Goal: Task Accomplishment & Management: Use online tool/utility

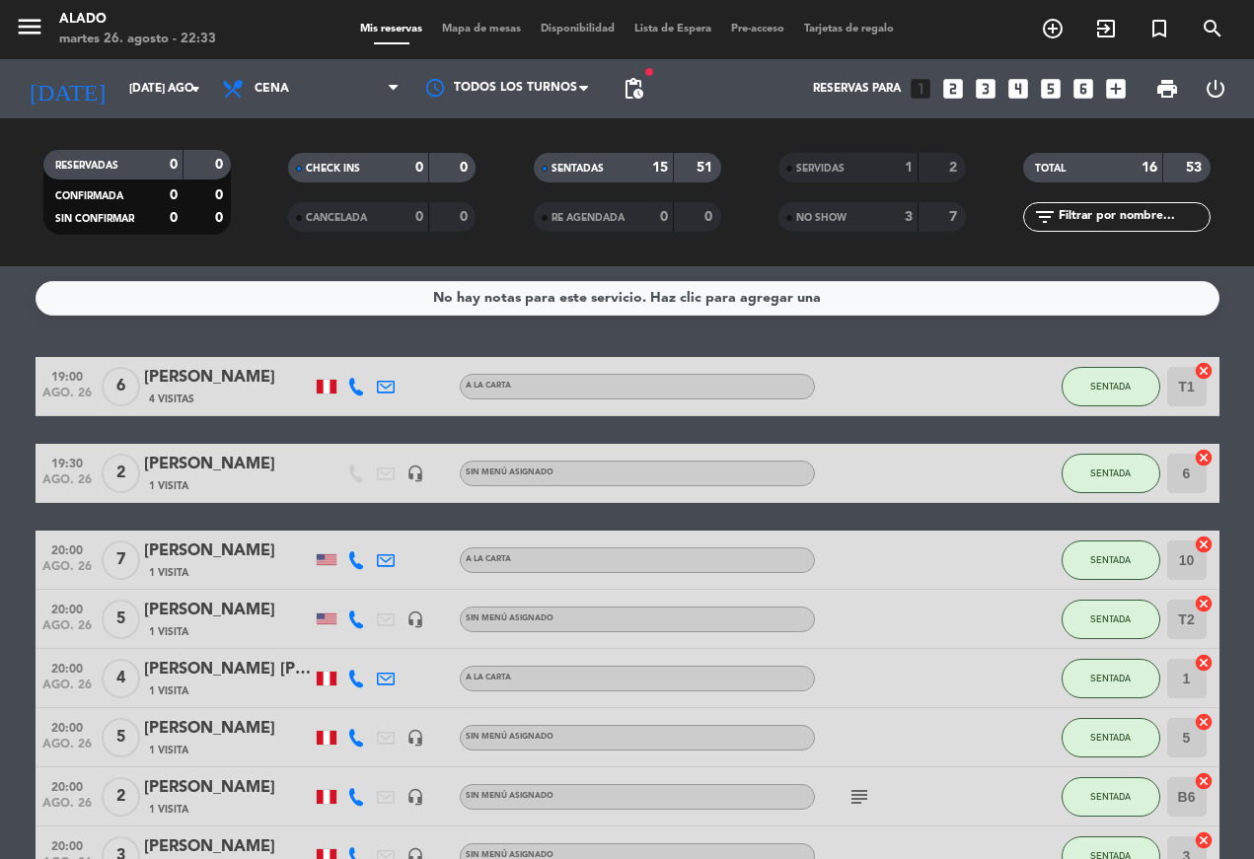
click at [881, 377] on button "SENTADA" at bounding box center [1111, 386] width 99 height 39
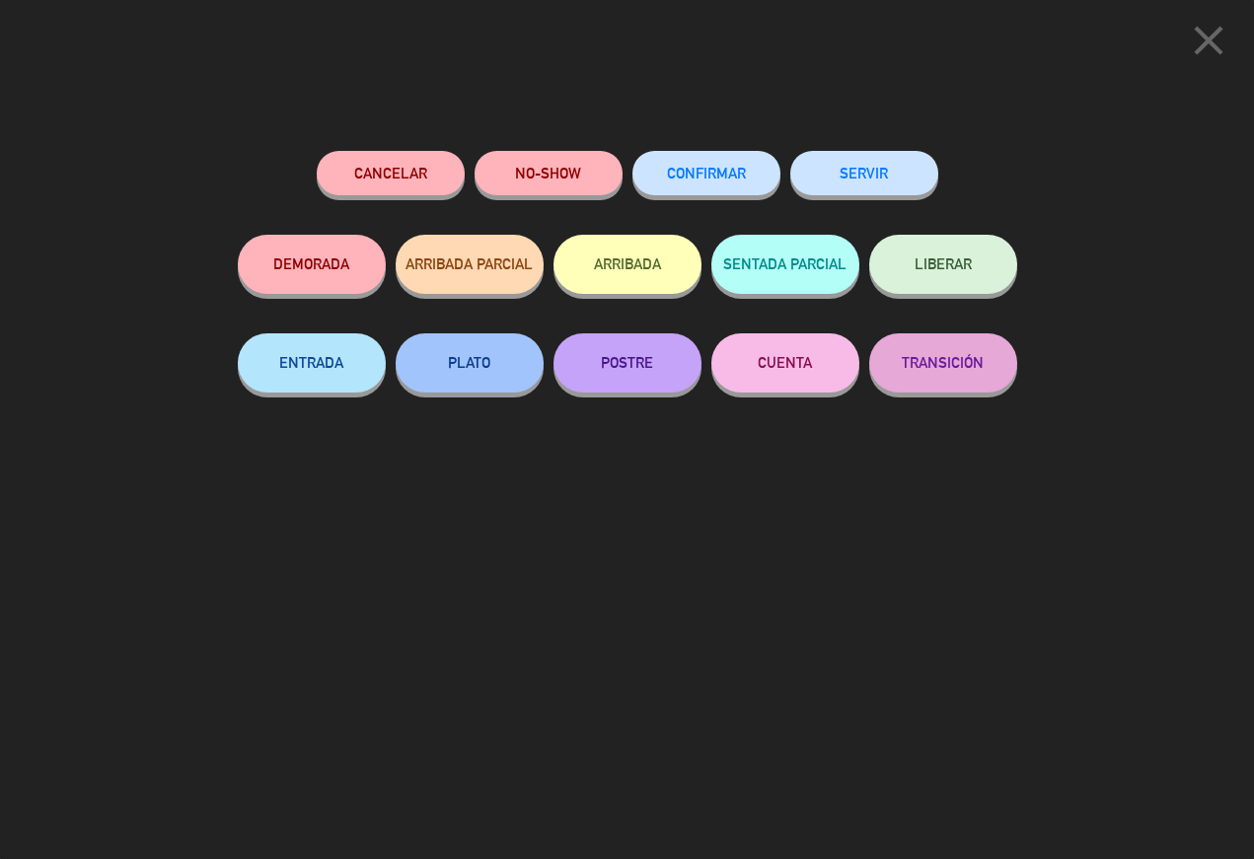
click at [881, 173] on button "SERVIR" at bounding box center [864, 173] width 148 height 44
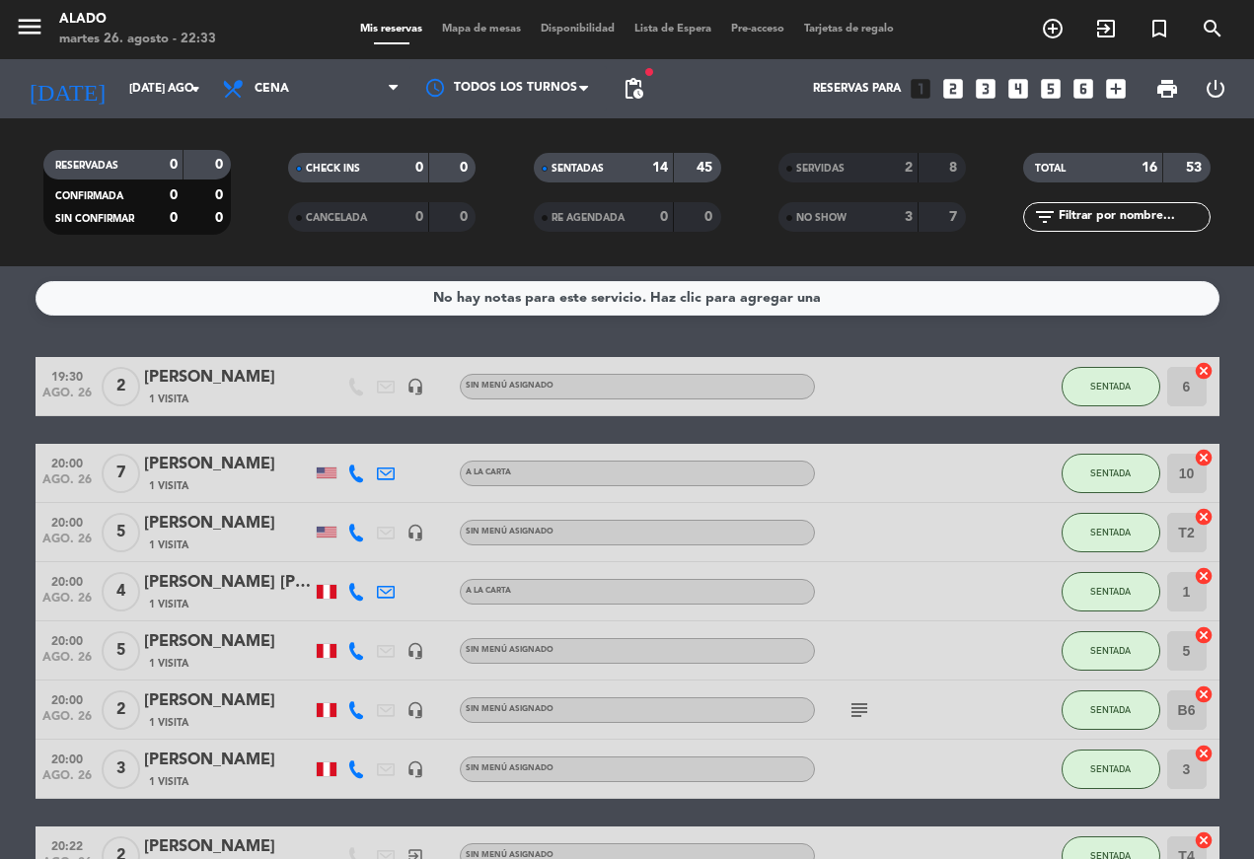
click at [881, 386] on span "SENTADA" at bounding box center [1110, 386] width 40 height 11
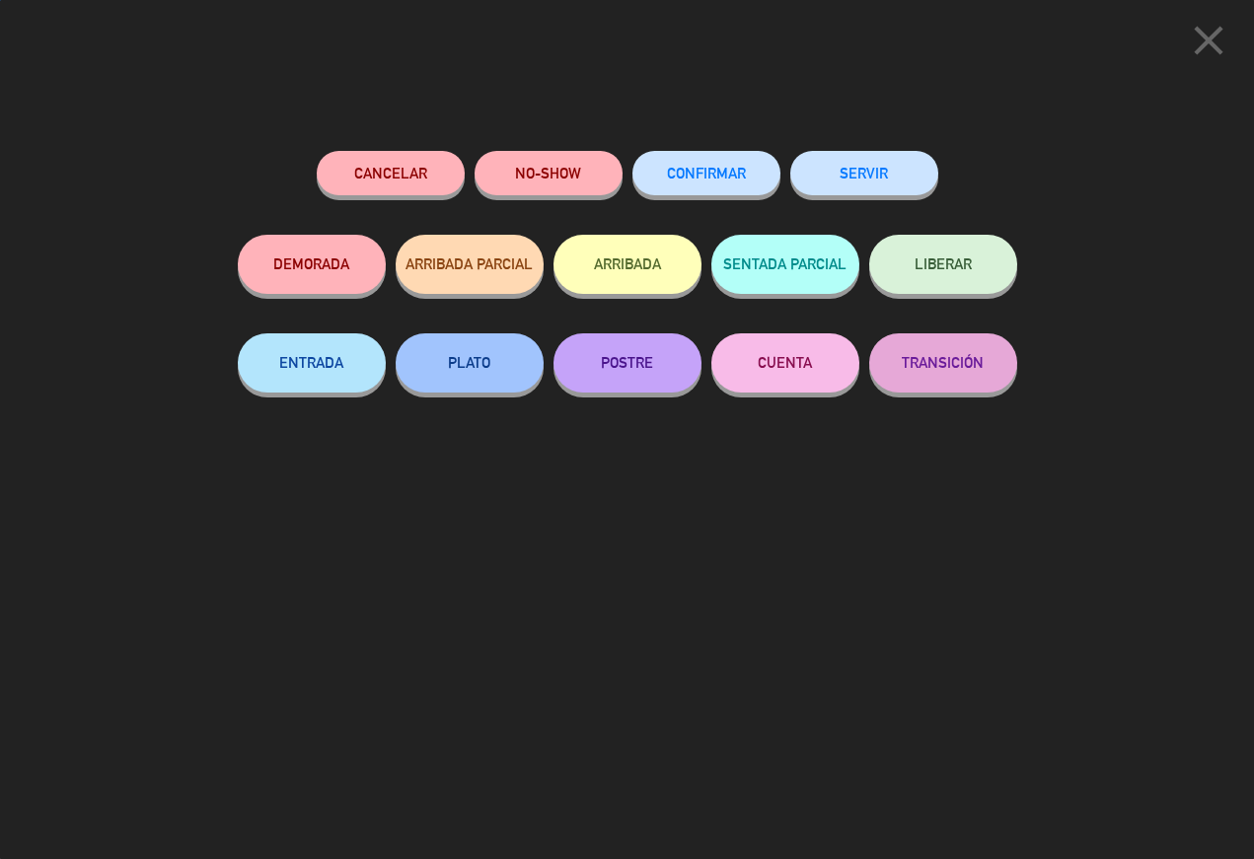
click at [881, 164] on button "SERVIR" at bounding box center [864, 173] width 148 height 44
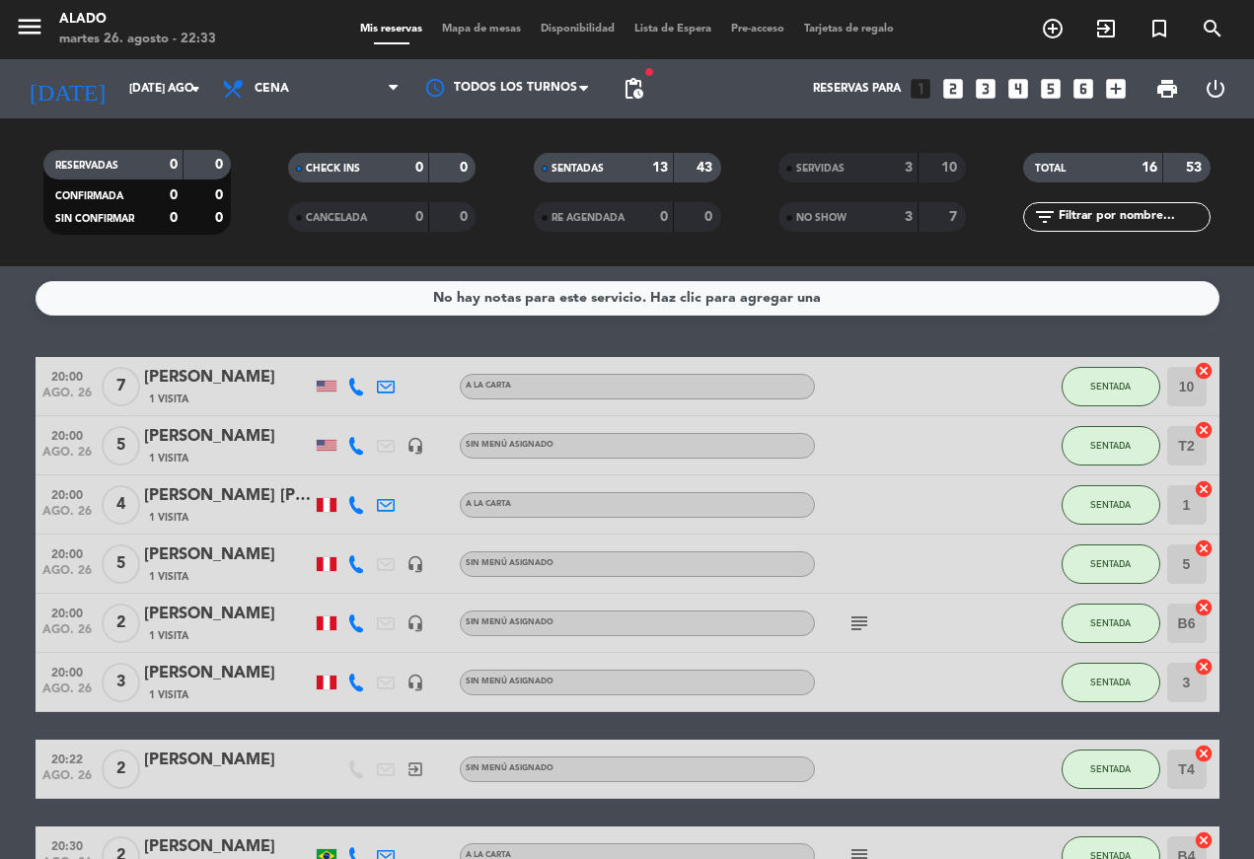
click at [881, 374] on button "SENTADA" at bounding box center [1111, 386] width 99 height 39
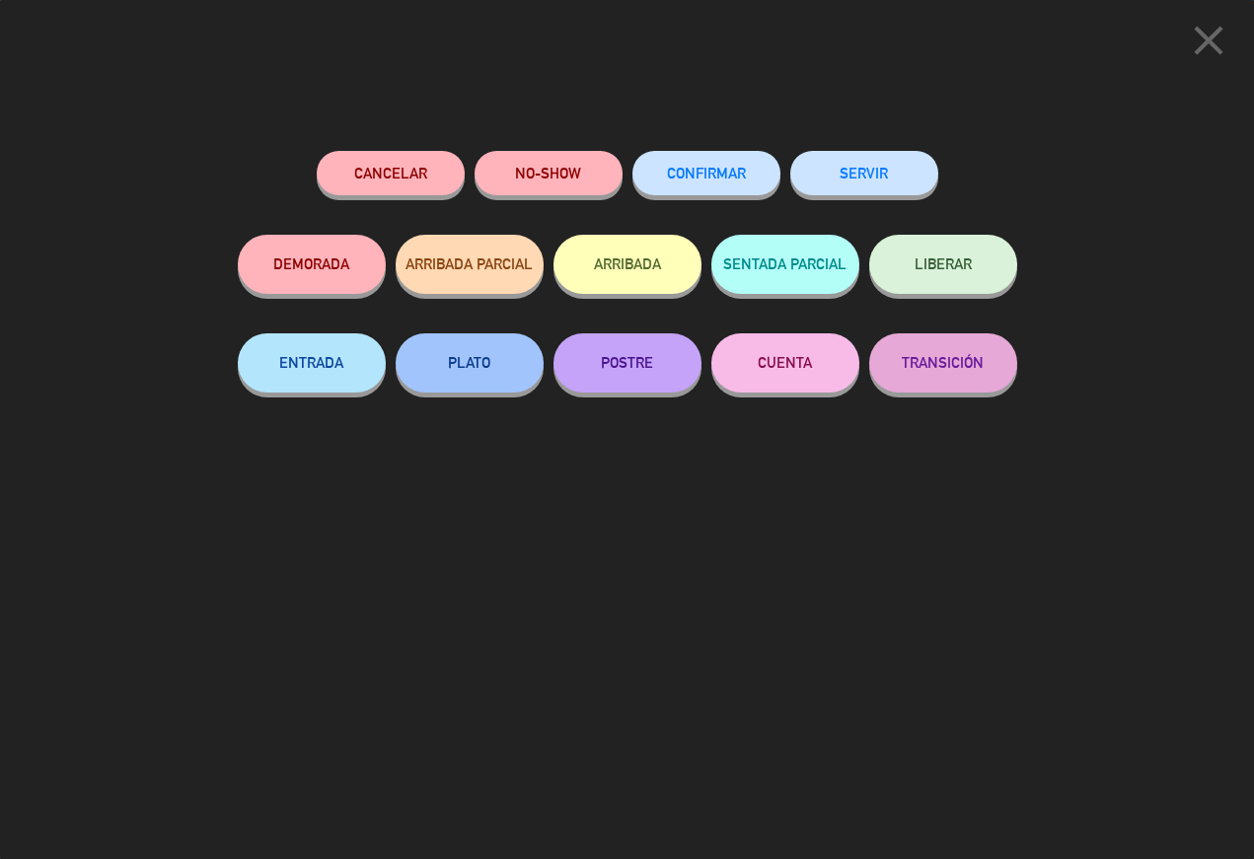
click at [881, 156] on button "SERVIR" at bounding box center [864, 173] width 148 height 44
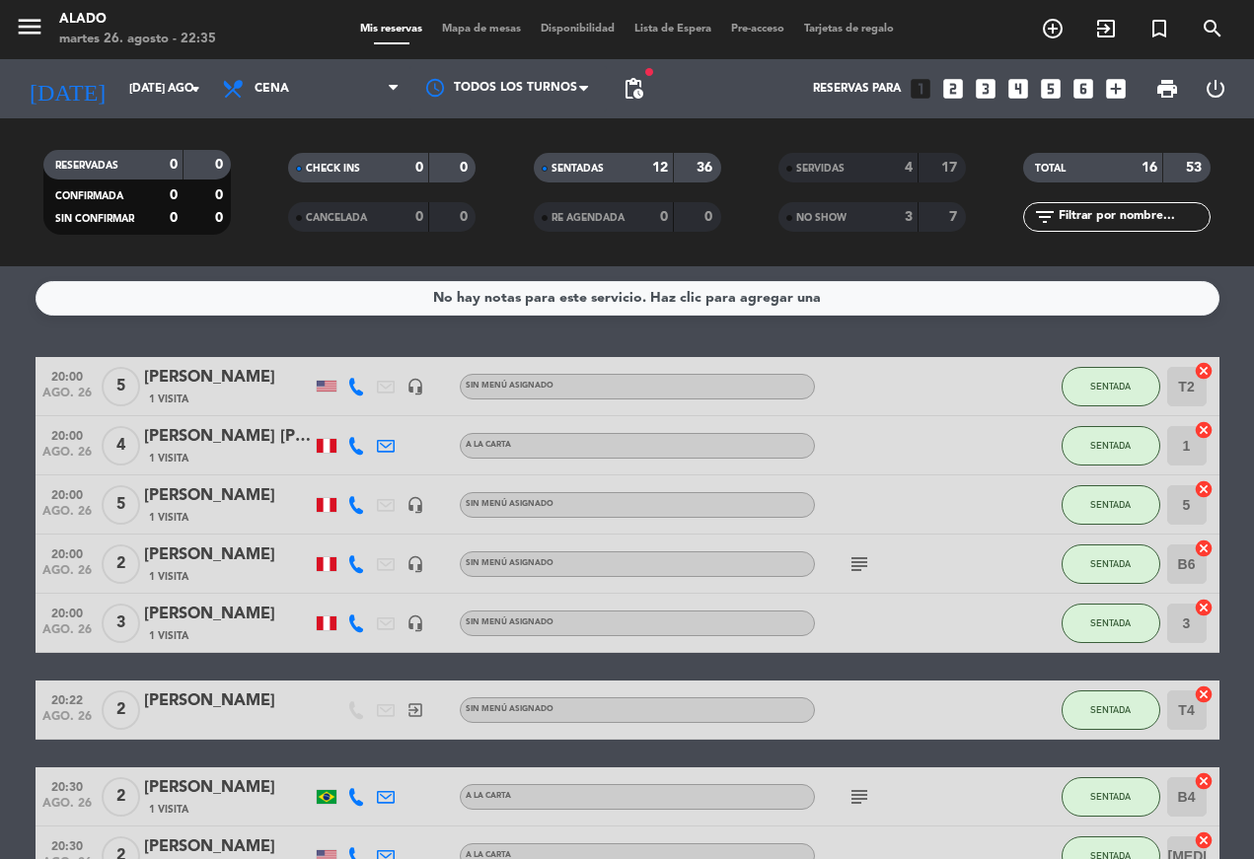
click at [881, 385] on span "SENTADA" at bounding box center [1110, 386] width 40 height 11
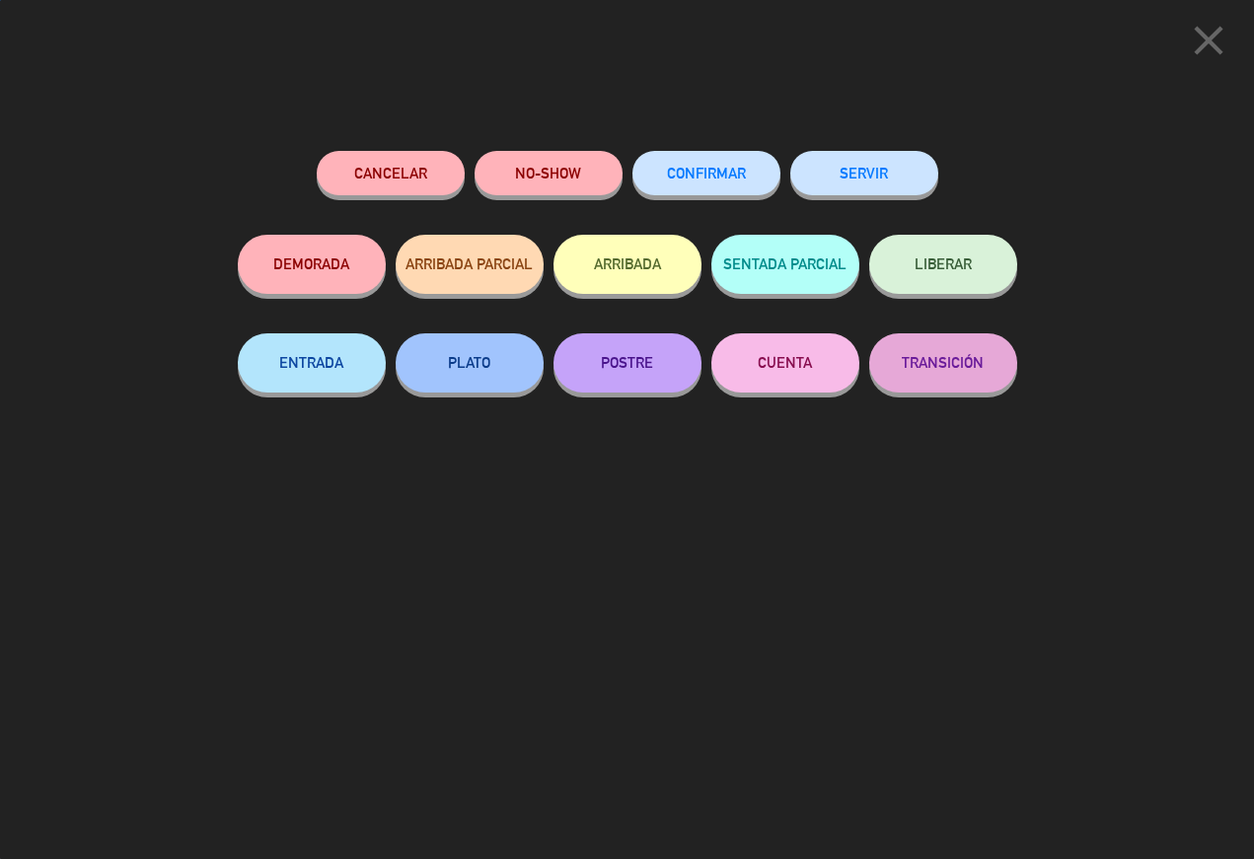
click at [881, 159] on button "SERVIR" at bounding box center [864, 173] width 148 height 44
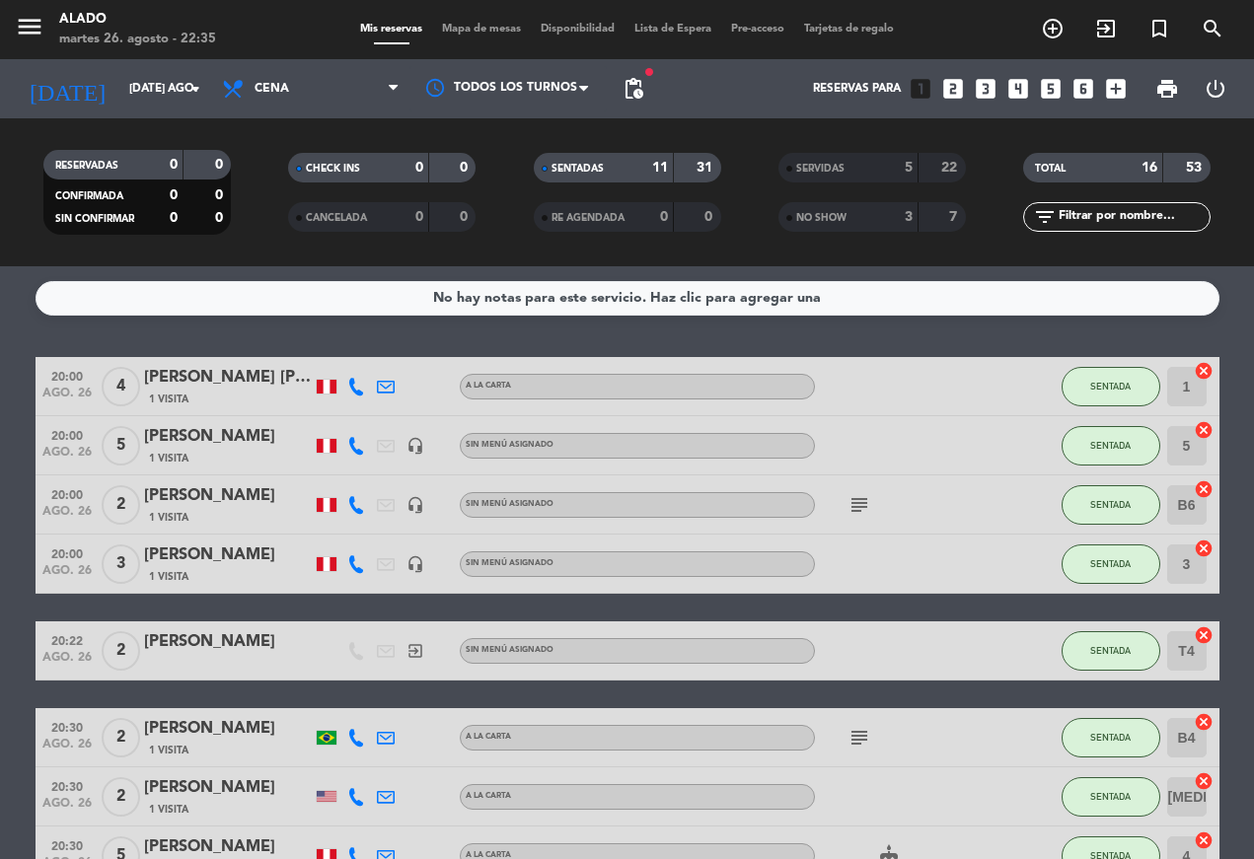
click at [881, 390] on span "SENTADA" at bounding box center [1110, 386] width 40 height 11
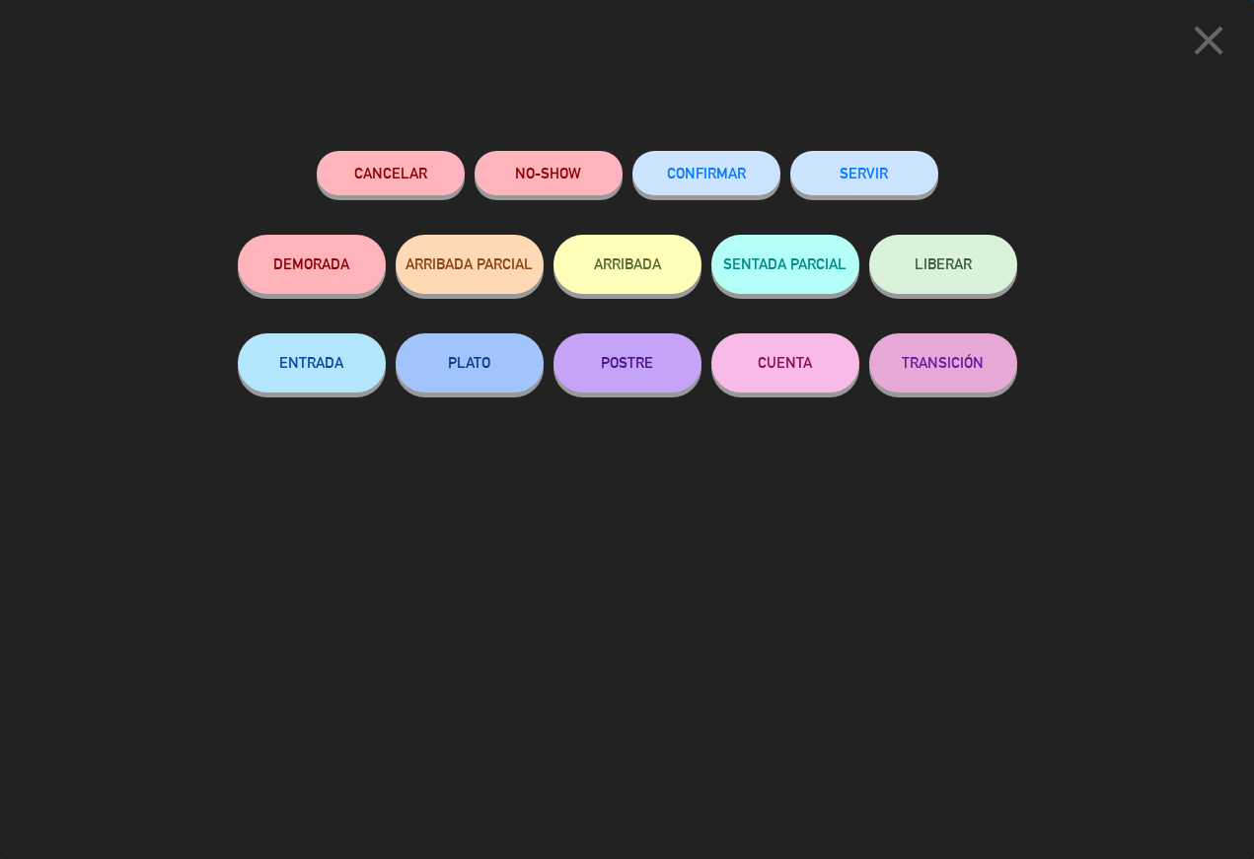
click at [881, 166] on button "SERVIR" at bounding box center [864, 173] width 148 height 44
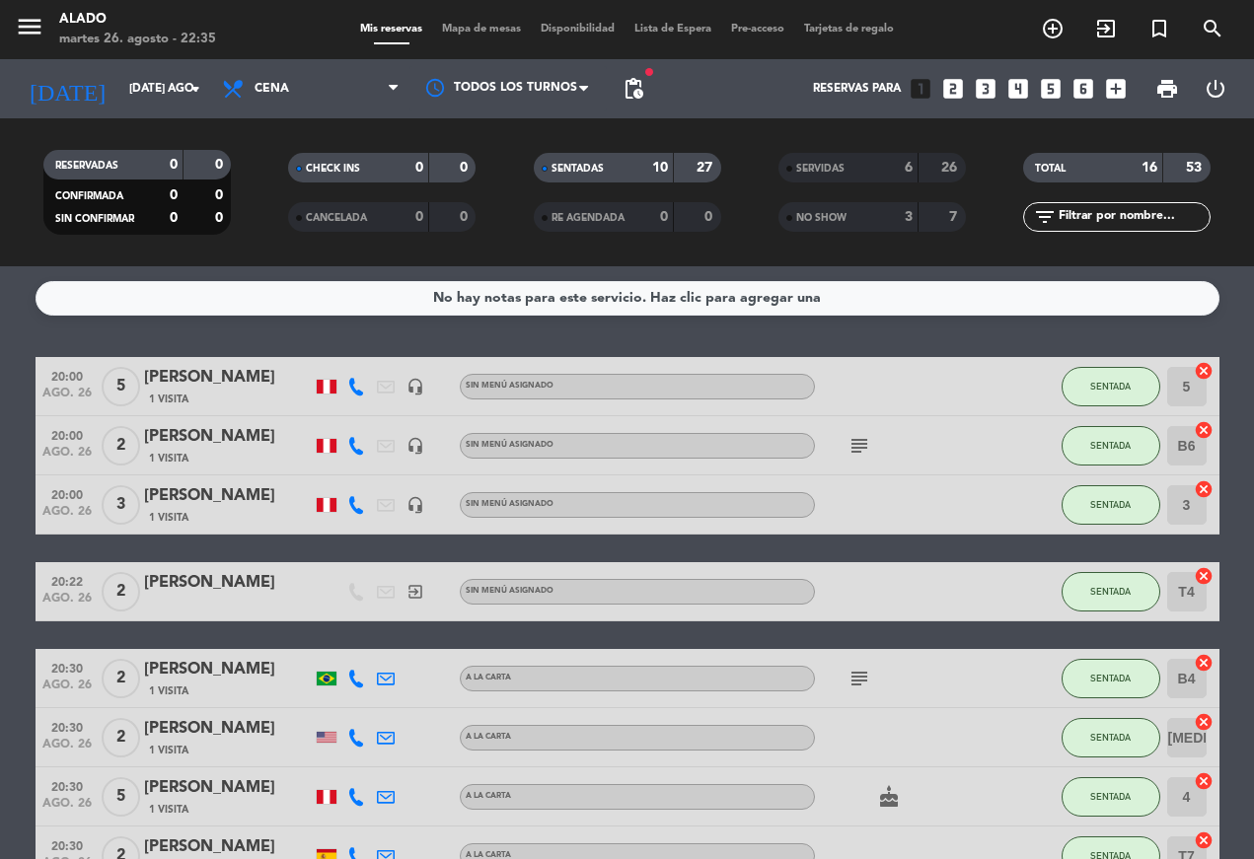
click at [881, 381] on span "SENTADA" at bounding box center [1110, 386] width 40 height 11
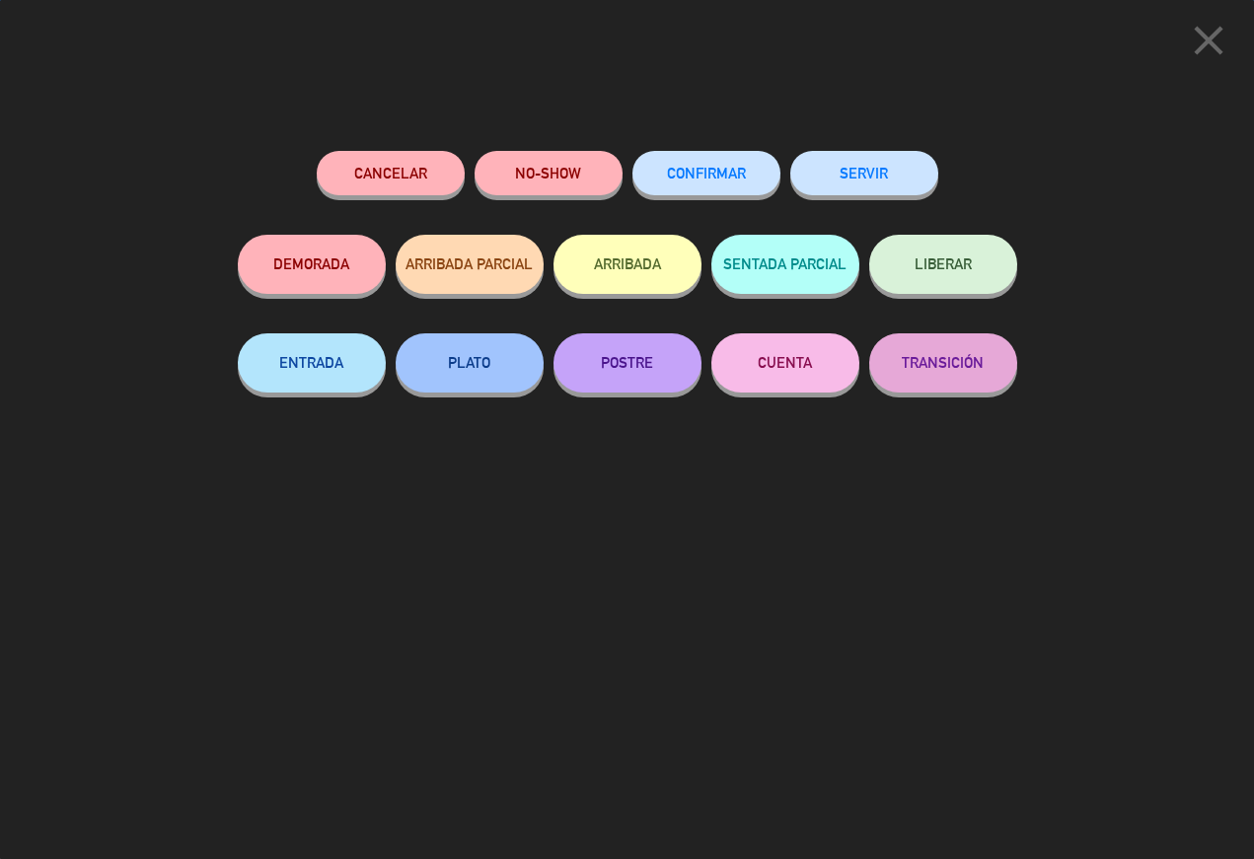
click at [881, 163] on button "SERVIR" at bounding box center [864, 173] width 148 height 44
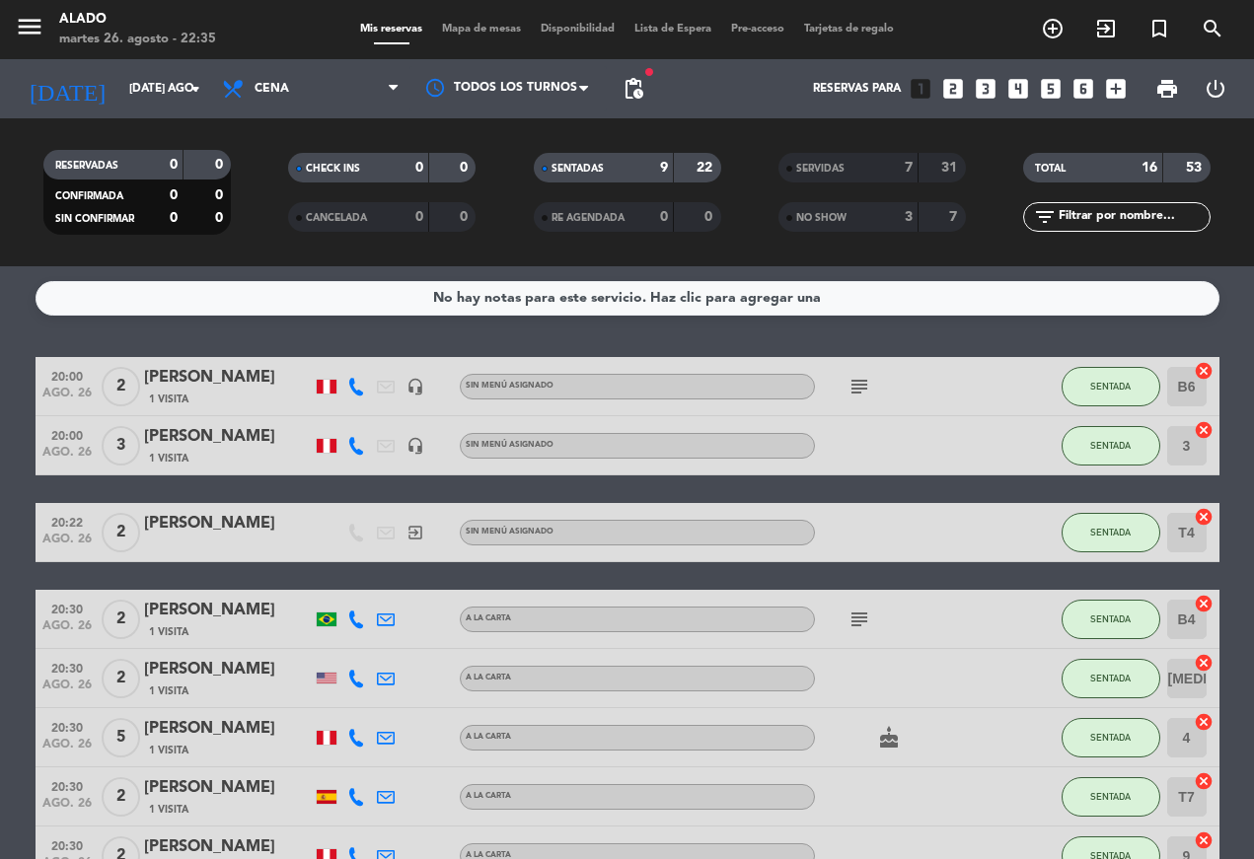
click at [881, 381] on span "SENTADA" at bounding box center [1110, 386] width 40 height 11
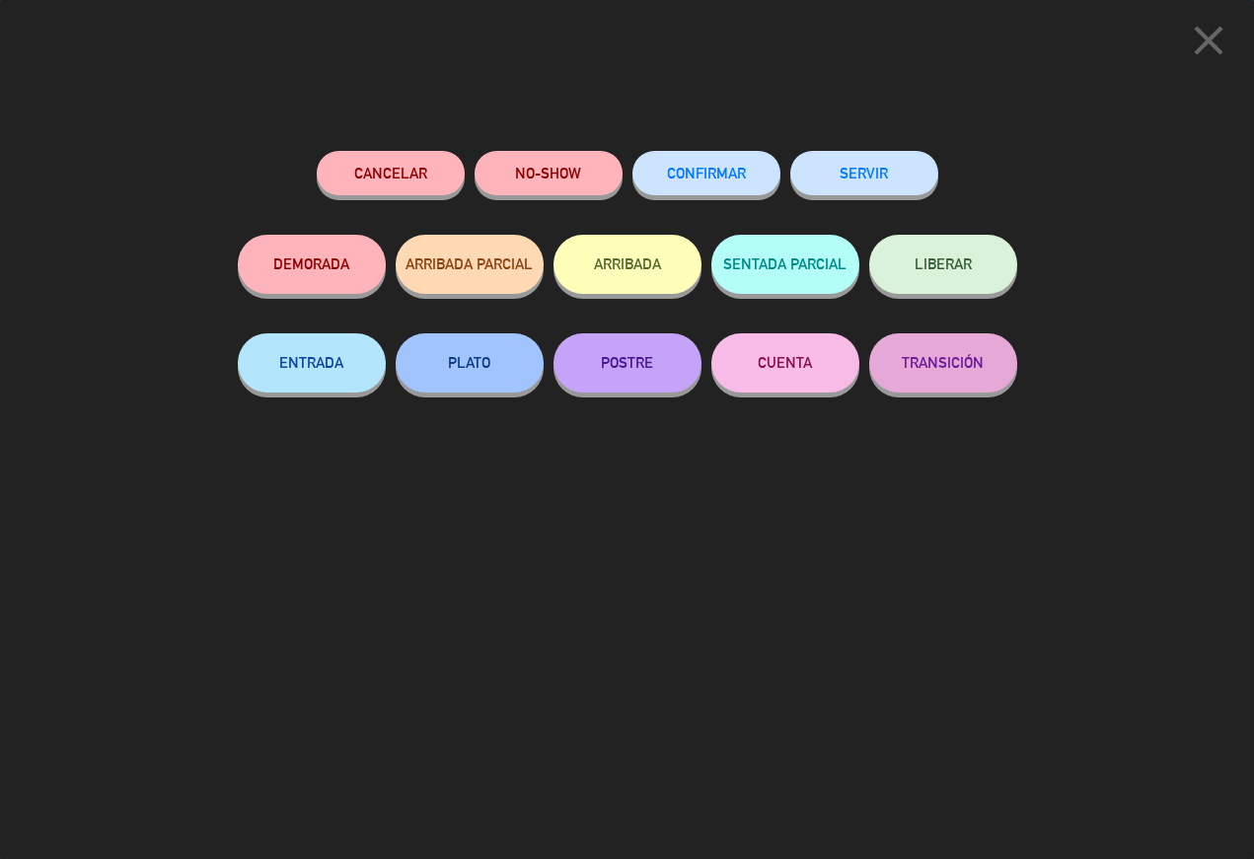
click at [868, 175] on button "SERVIR" at bounding box center [864, 173] width 148 height 44
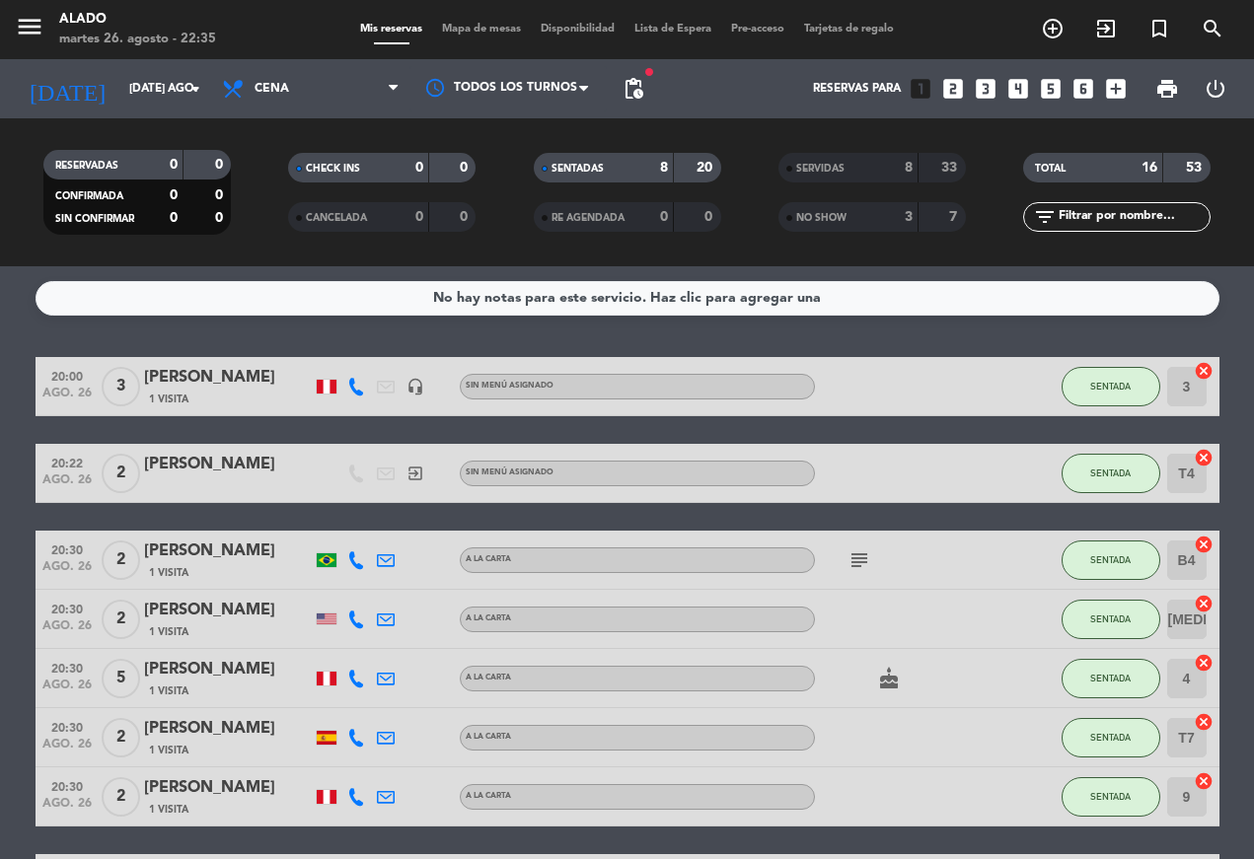
click at [881, 383] on span "SENTADA" at bounding box center [1110, 386] width 40 height 11
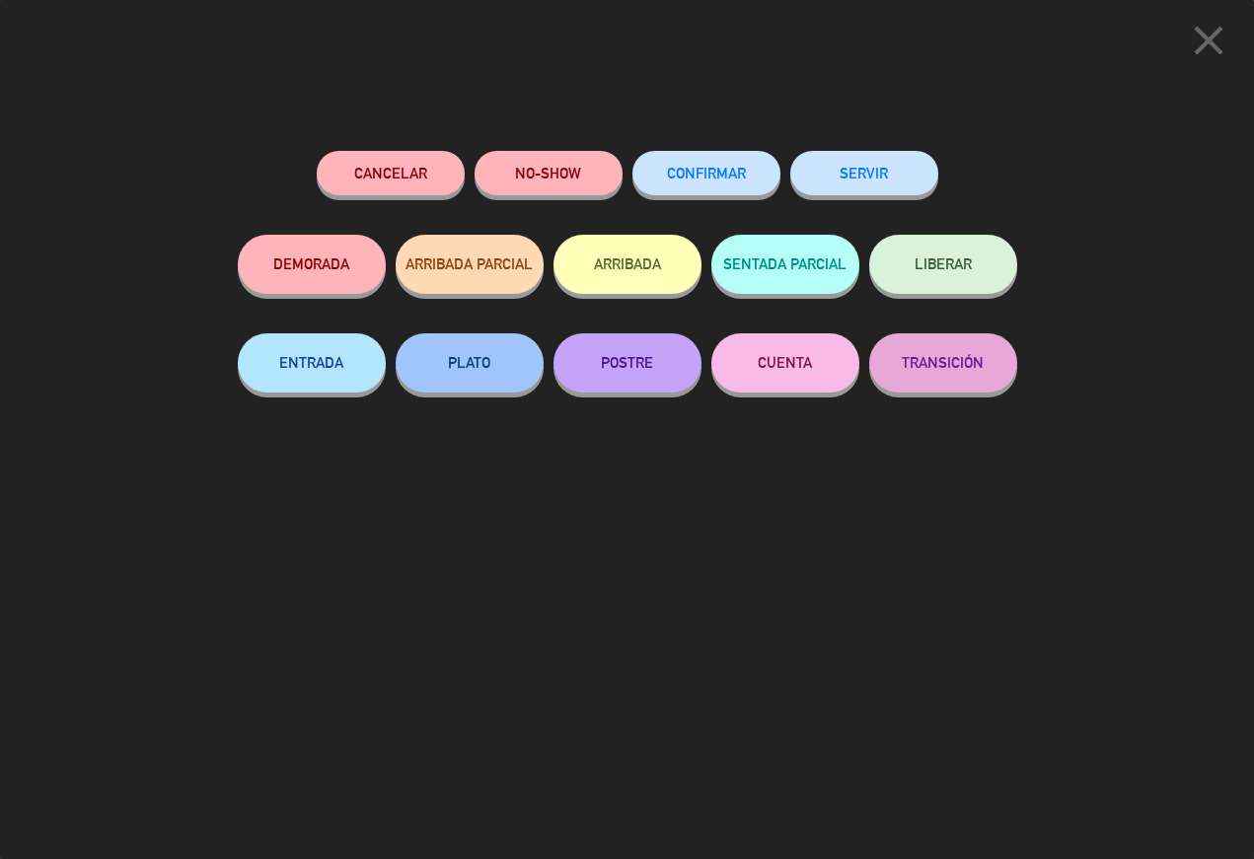
click at [881, 164] on button "SERVIR" at bounding box center [864, 173] width 148 height 44
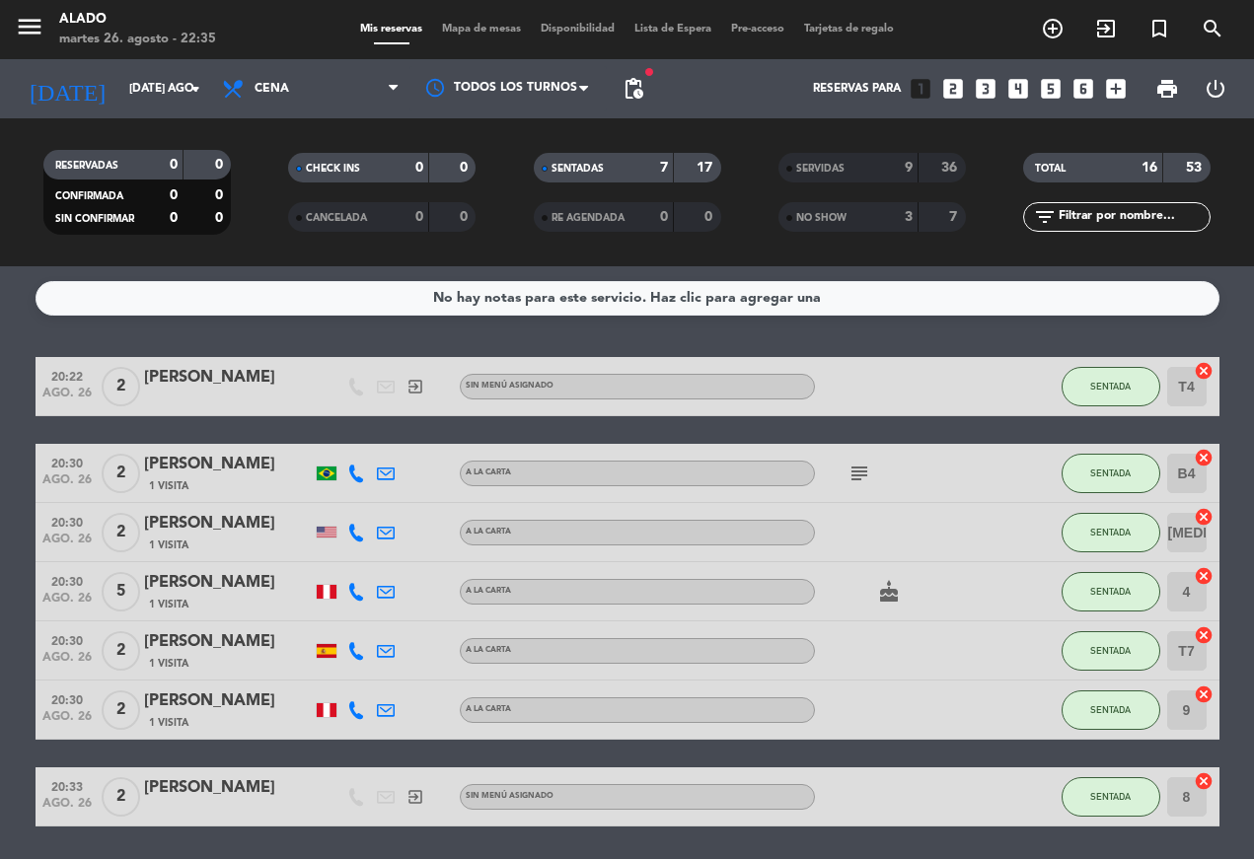
click at [881, 371] on button "SENTADA" at bounding box center [1111, 386] width 99 height 39
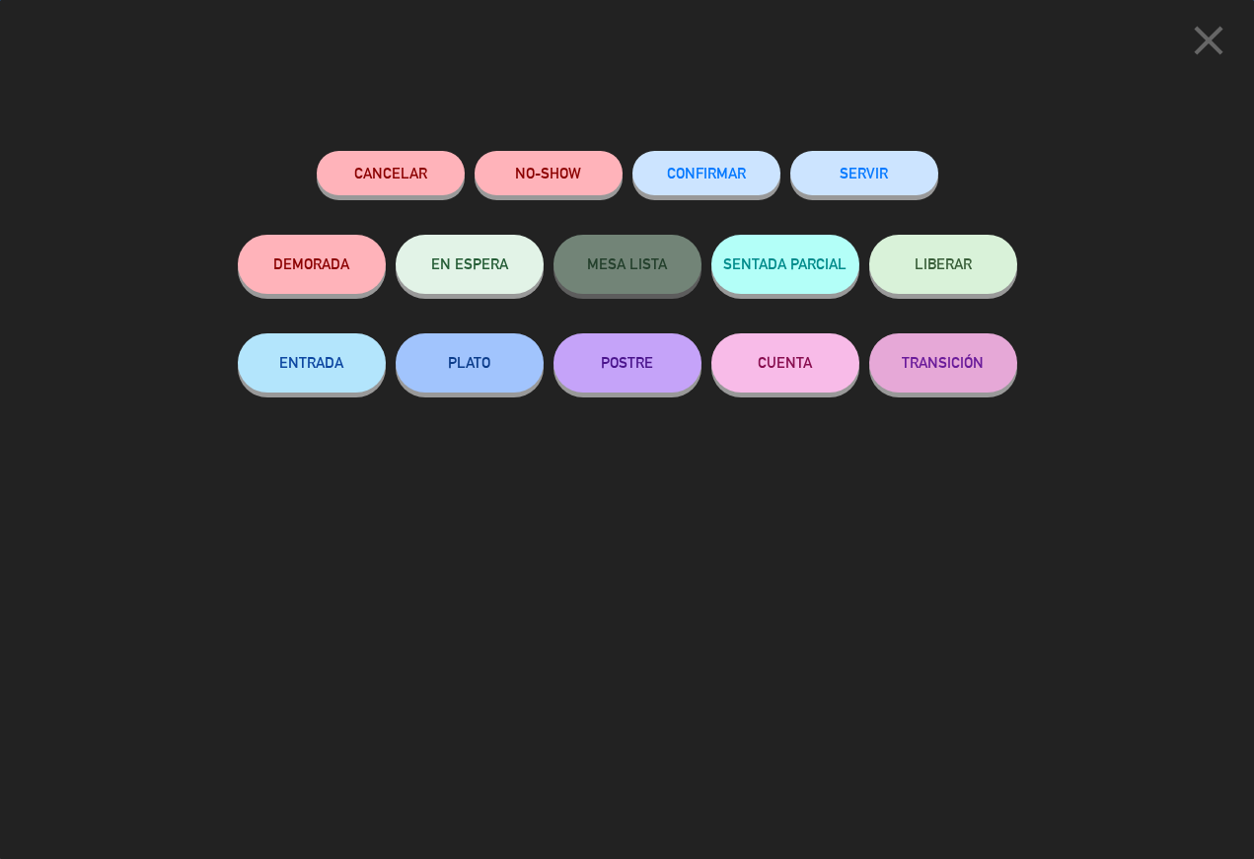
click at [881, 165] on button "SERVIR" at bounding box center [864, 173] width 148 height 44
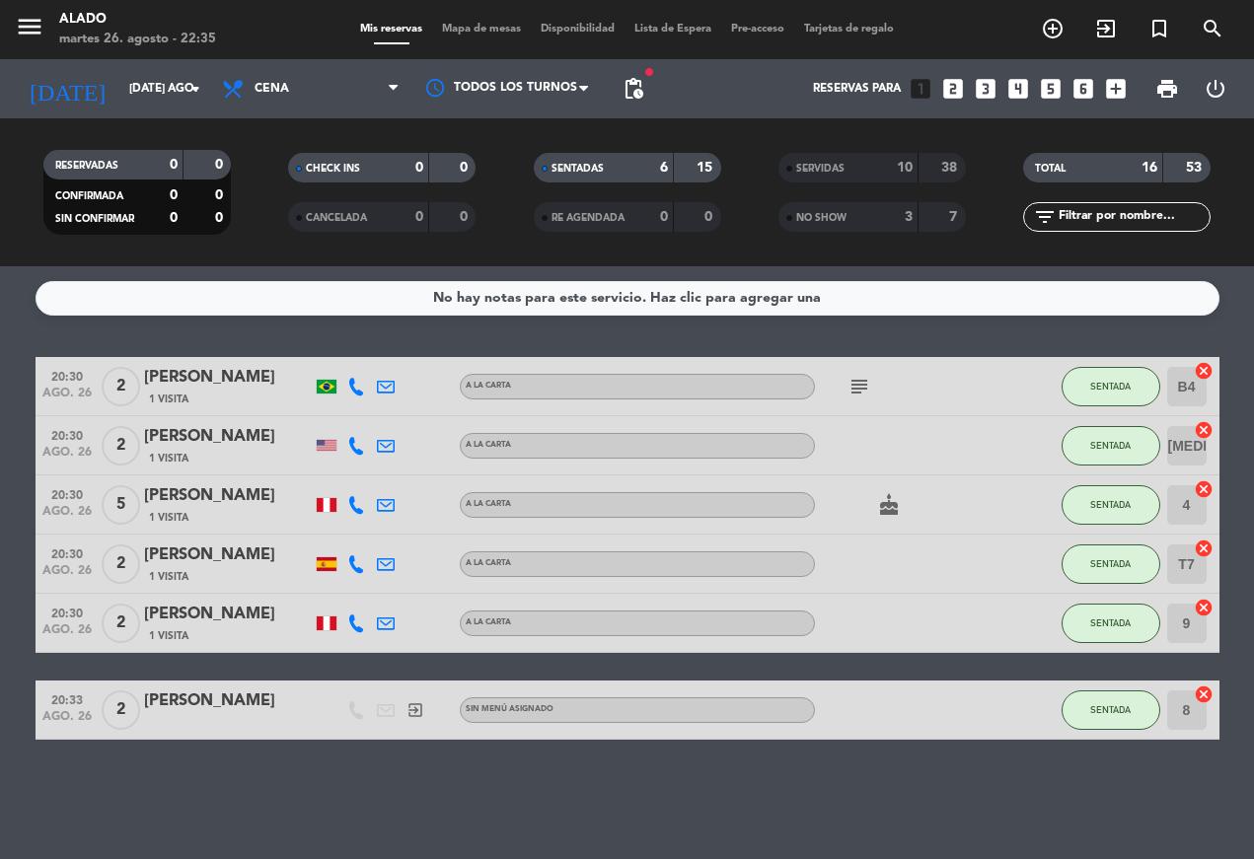
click at [881, 384] on span "SENTADA" at bounding box center [1110, 386] width 40 height 11
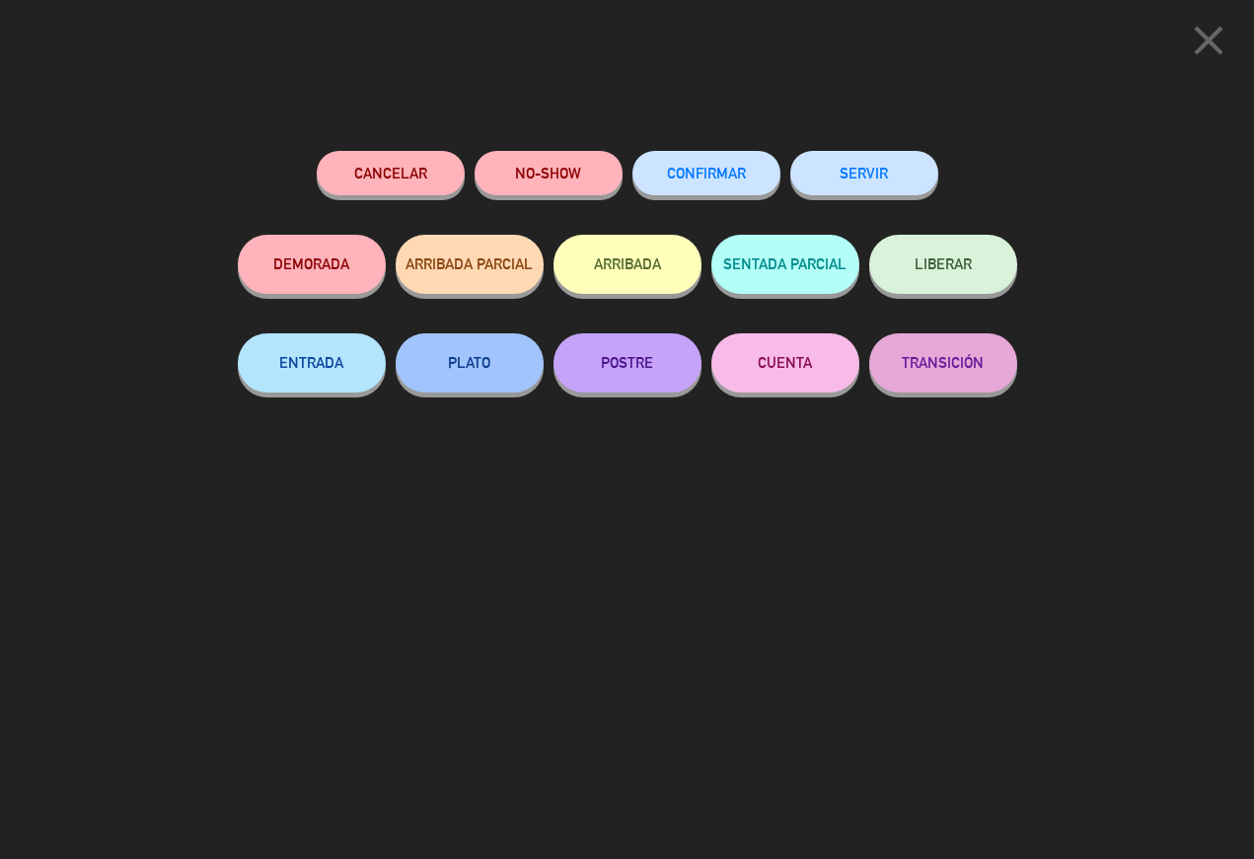
click at [881, 169] on button "SERVIR" at bounding box center [864, 173] width 148 height 44
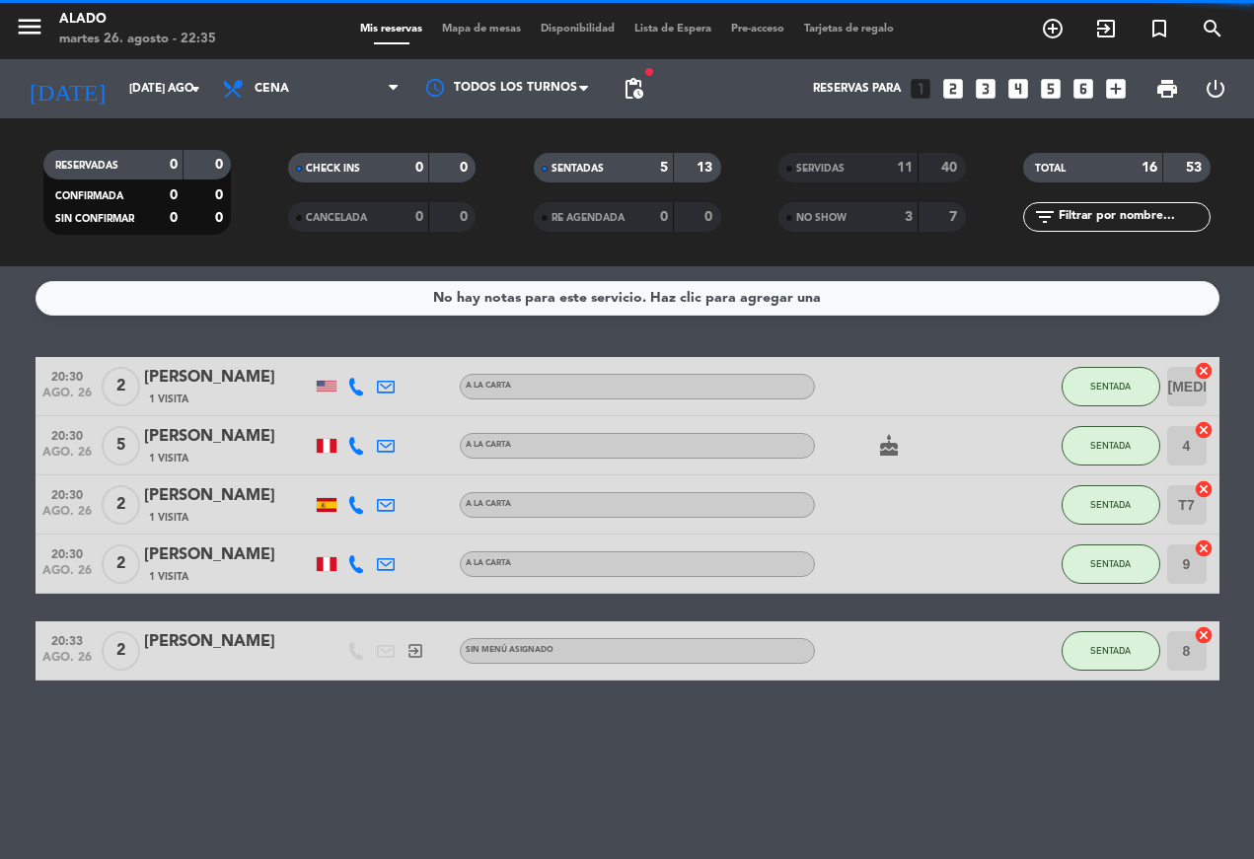
click at [881, 381] on span "SENTADA" at bounding box center [1110, 386] width 40 height 11
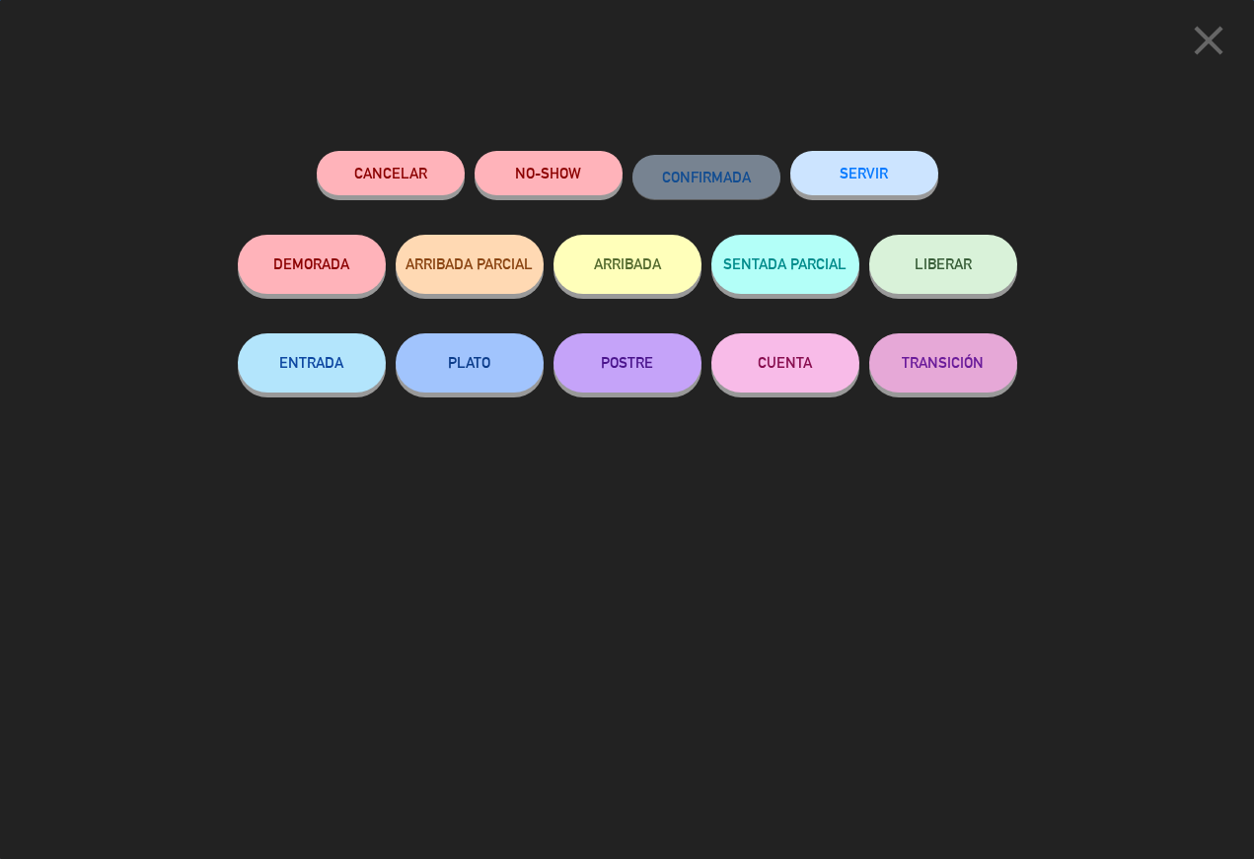
click at [881, 164] on button "SERVIR" at bounding box center [864, 173] width 148 height 44
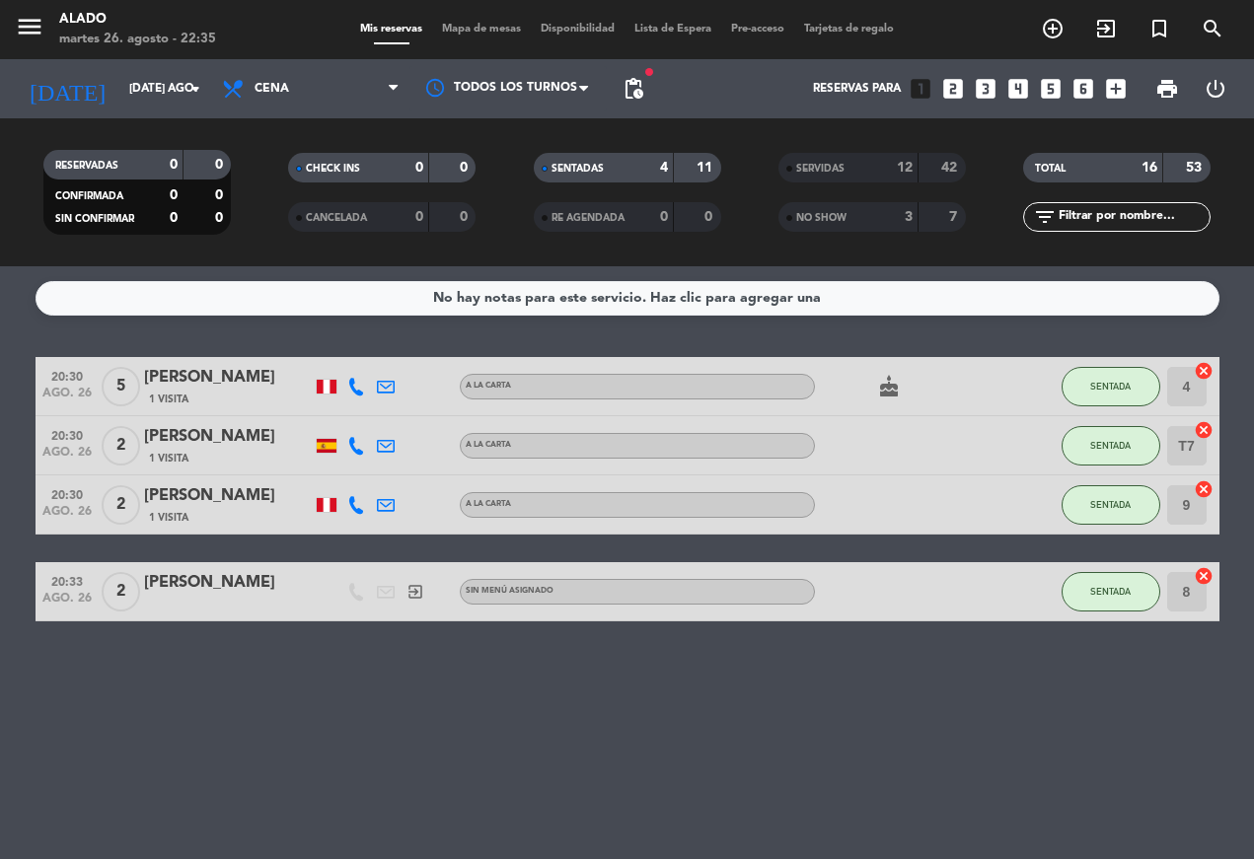
click at [881, 383] on span "SENTADA" at bounding box center [1110, 386] width 40 height 11
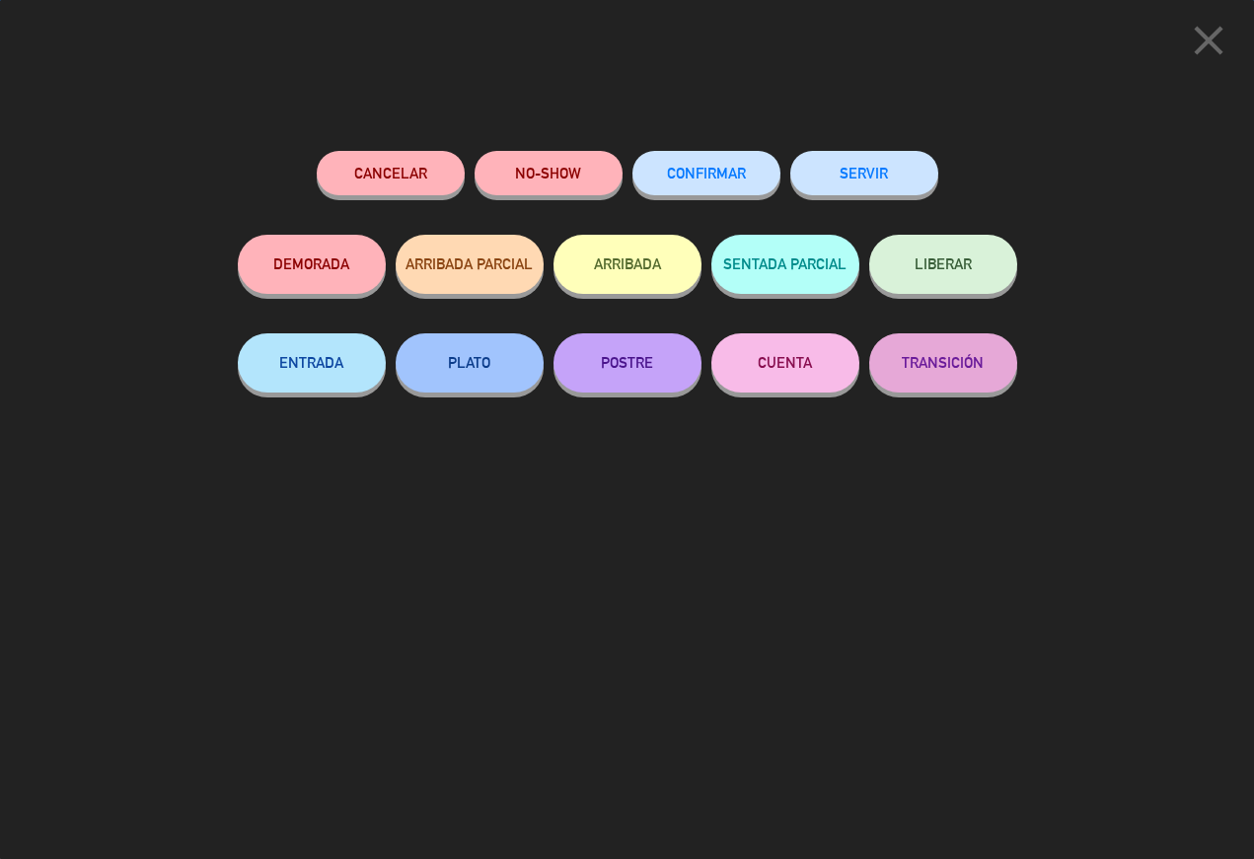
click at [869, 176] on button "SERVIR" at bounding box center [864, 173] width 148 height 44
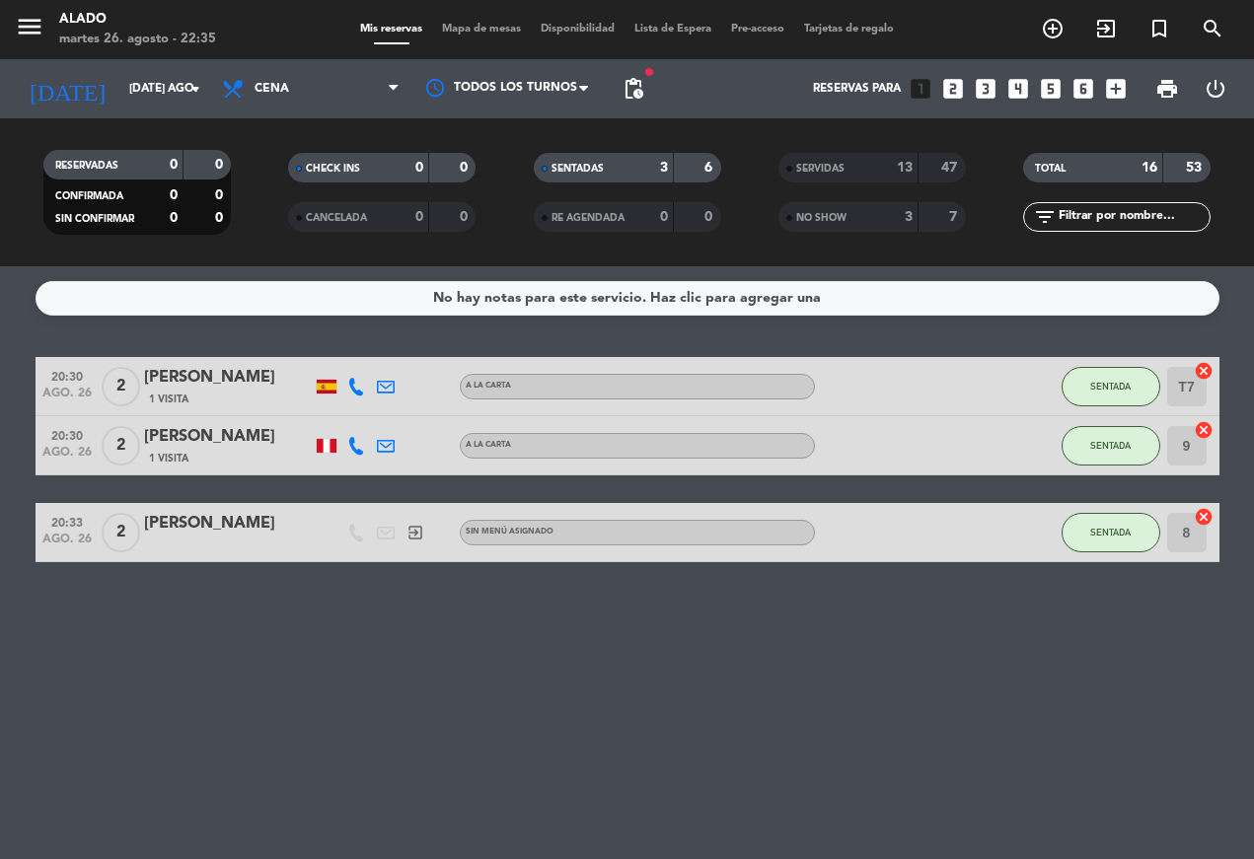
click at [881, 381] on span "SENTADA" at bounding box center [1110, 386] width 40 height 11
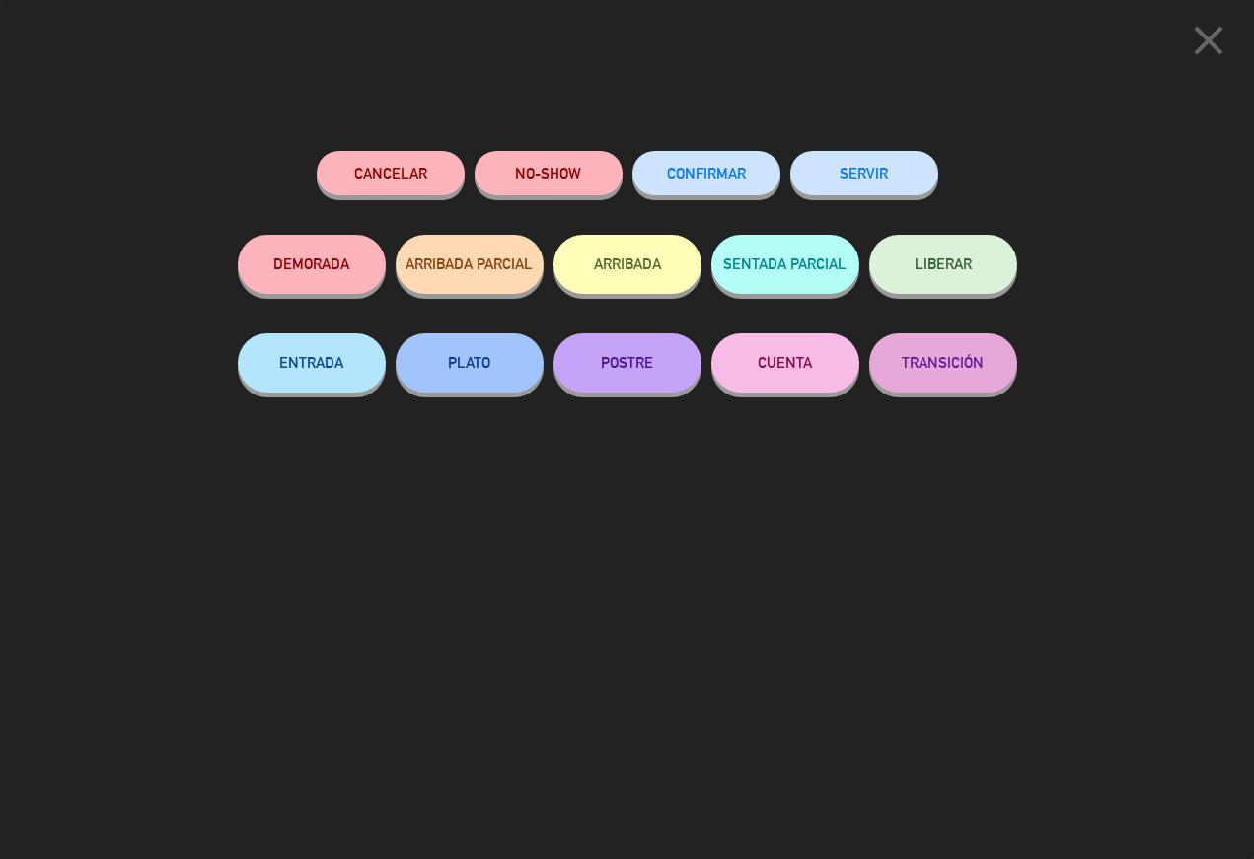
click at [881, 180] on button "SERVIR" at bounding box center [864, 173] width 148 height 44
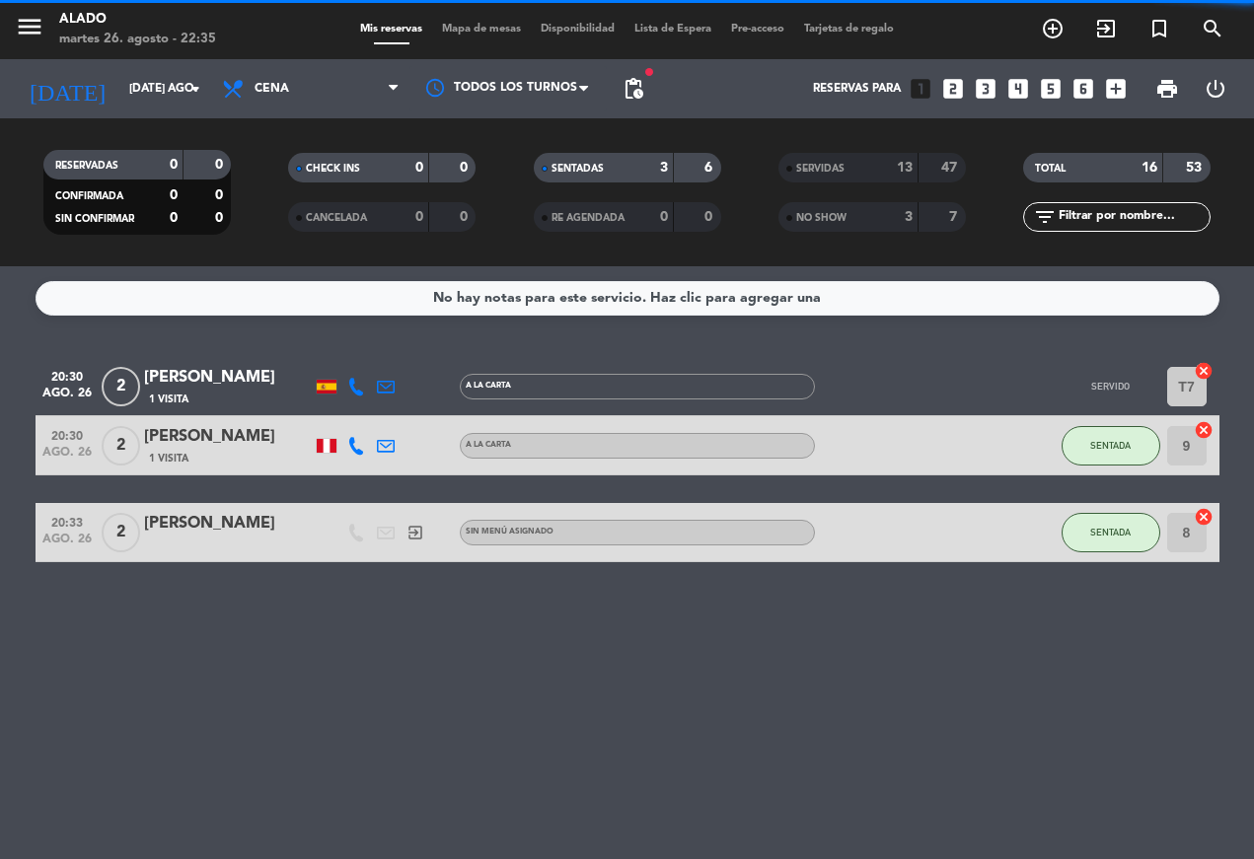
click at [881, 442] on span "SENTADA" at bounding box center [1110, 445] width 40 height 11
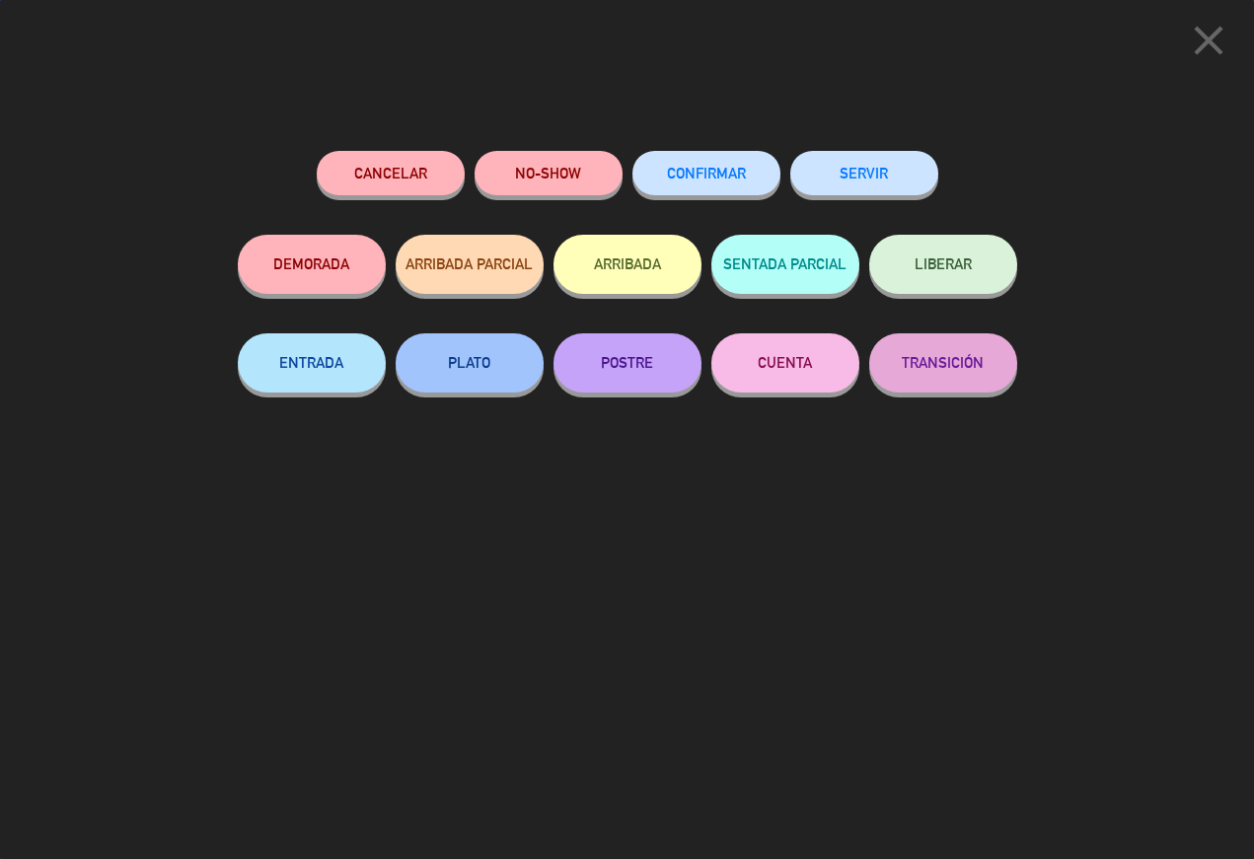
click at [866, 156] on button "SERVIR" at bounding box center [864, 173] width 148 height 44
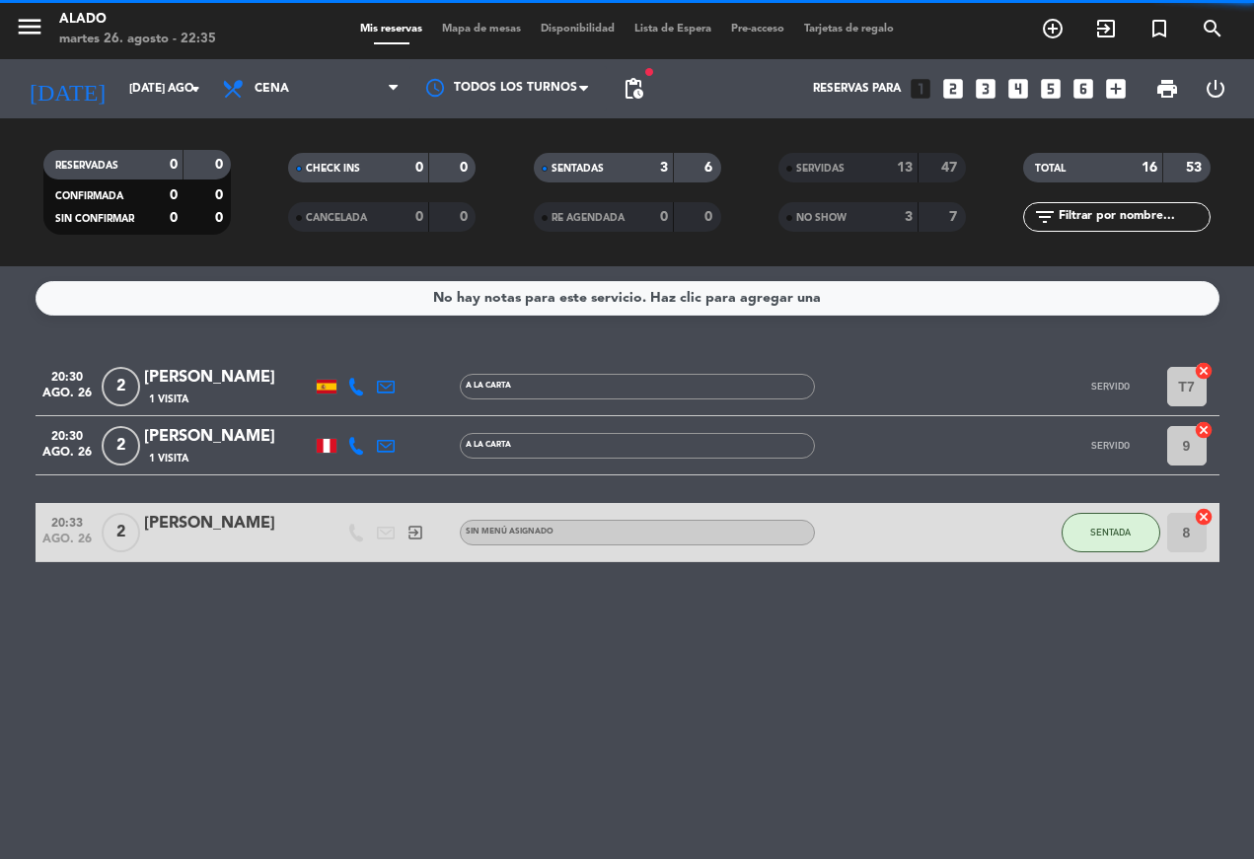
click at [881, 522] on button "SENTADA" at bounding box center [1111, 532] width 99 height 39
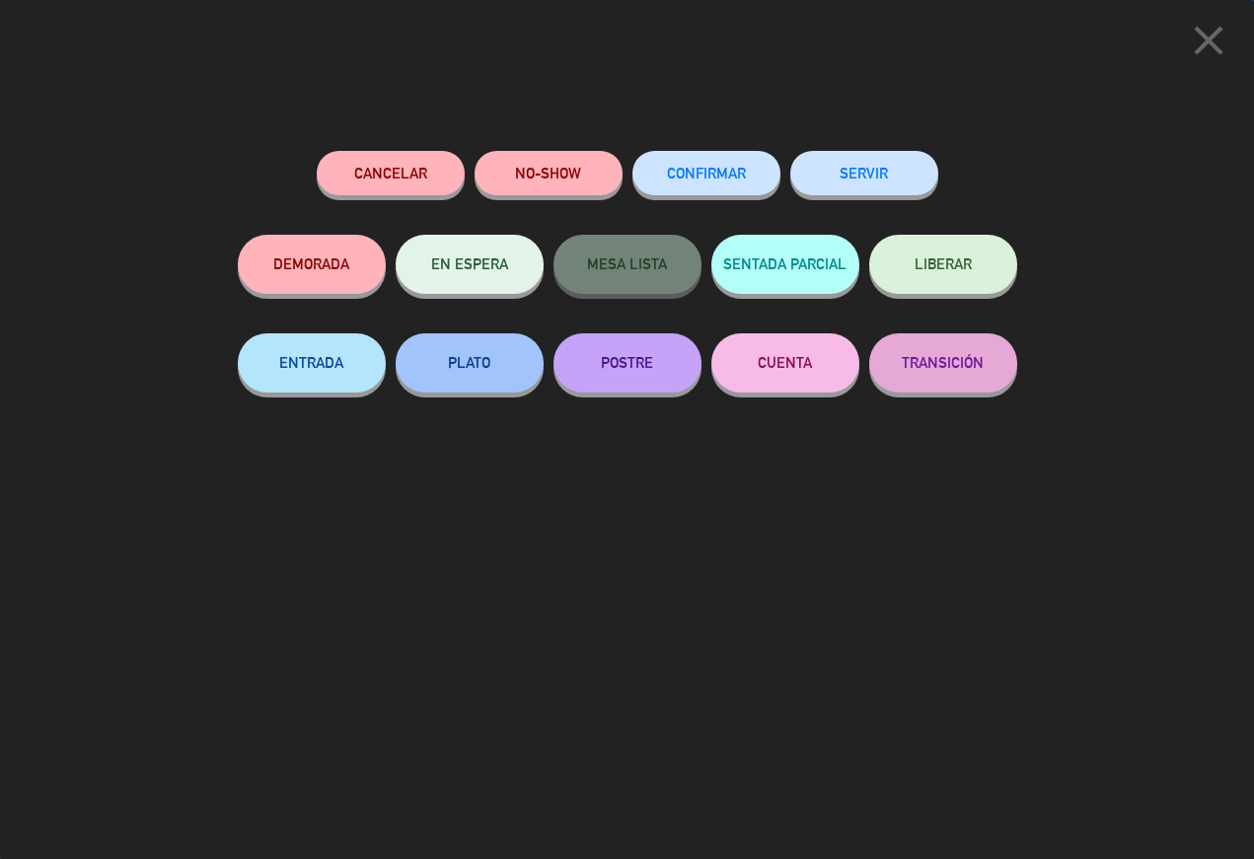
click at [881, 151] on div "SERVIR" at bounding box center [864, 193] width 148 height 84
click at [844, 161] on button "SERVIR" at bounding box center [864, 173] width 148 height 44
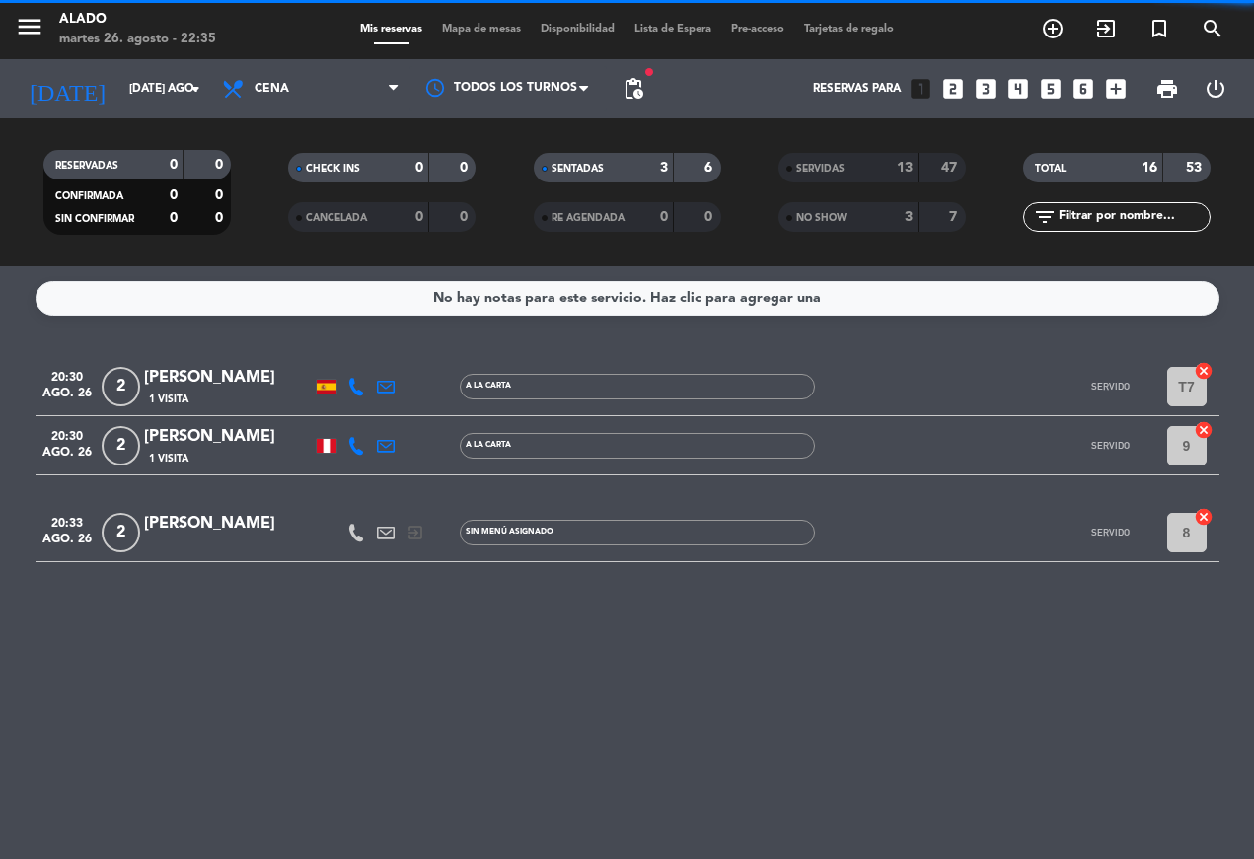
scroll to position [36, 0]
